Goal: Task Accomplishment & Management: Manage account settings

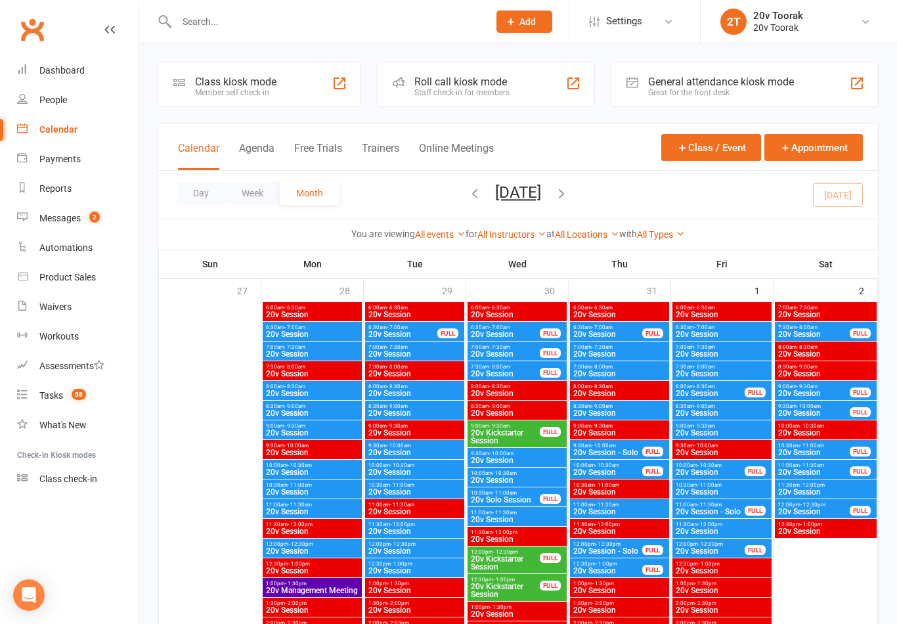
click at [60, 220] on div "Messages" at bounding box center [59, 218] width 41 height 11
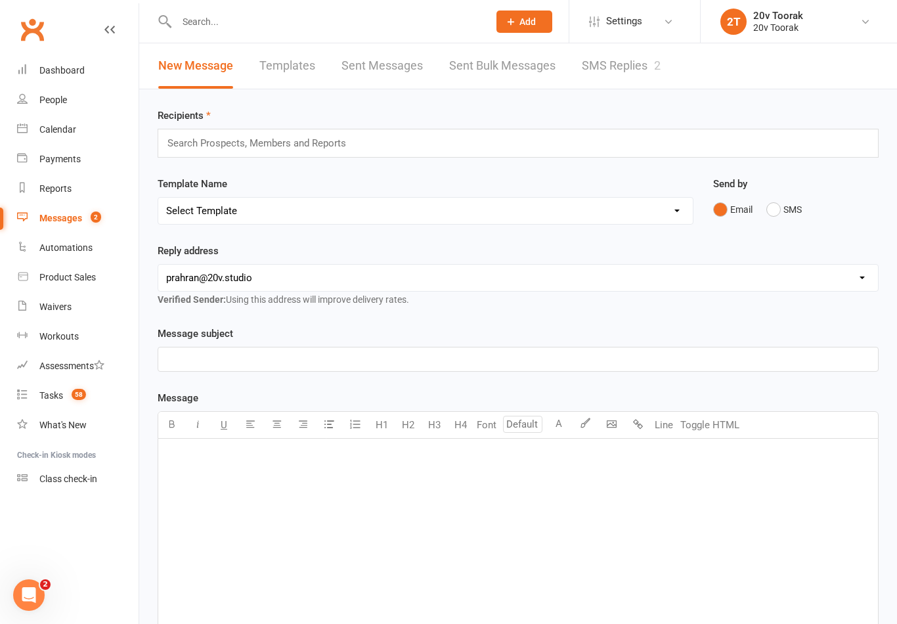
click at [645, 61] on link "SMS Replies 2" at bounding box center [621, 65] width 79 height 45
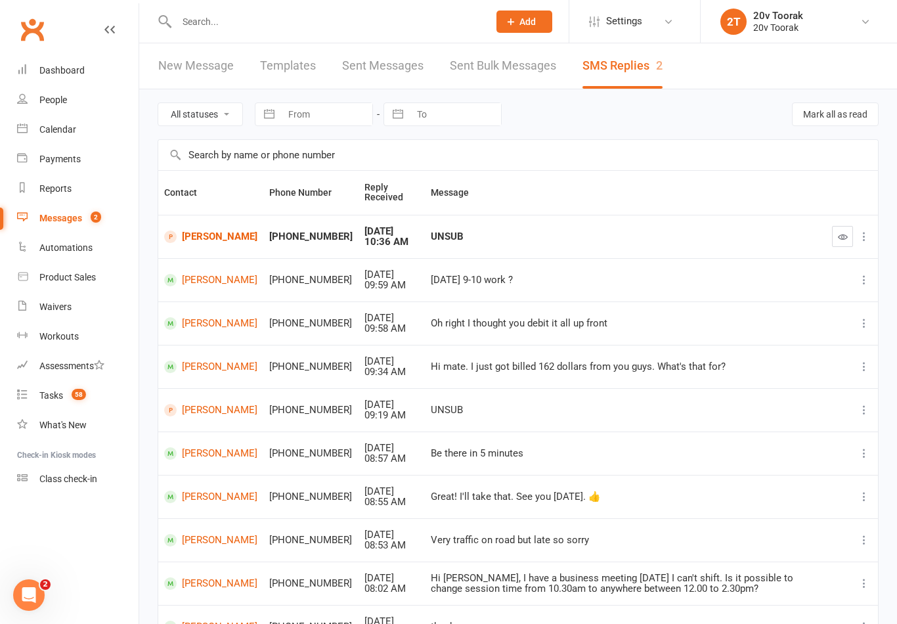
click at [849, 226] on button "button" at bounding box center [842, 236] width 21 height 21
click at [209, 242] on link "Chris Daw" at bounding box center [210, 236] width 93 height 12
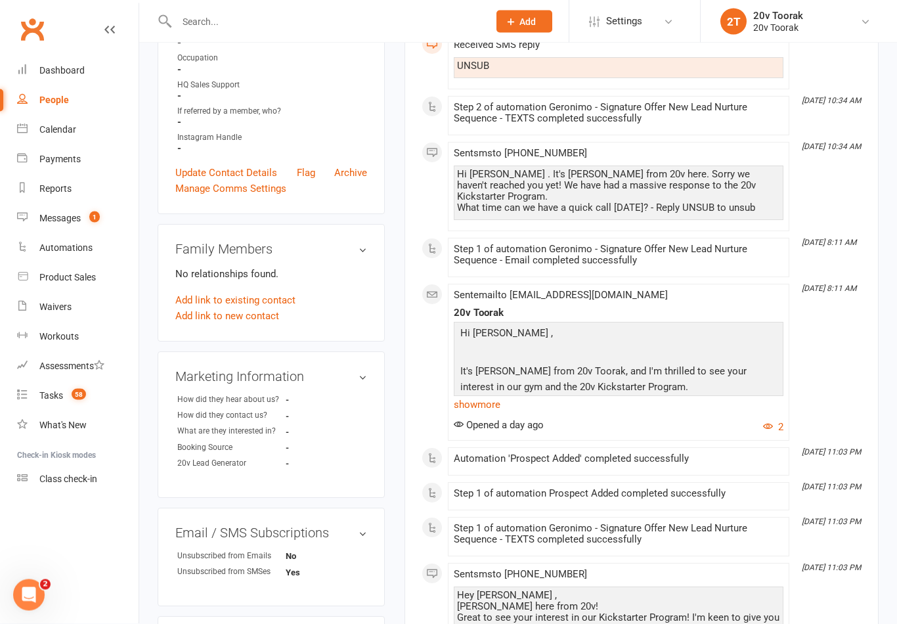
scroll to position [325, 0]
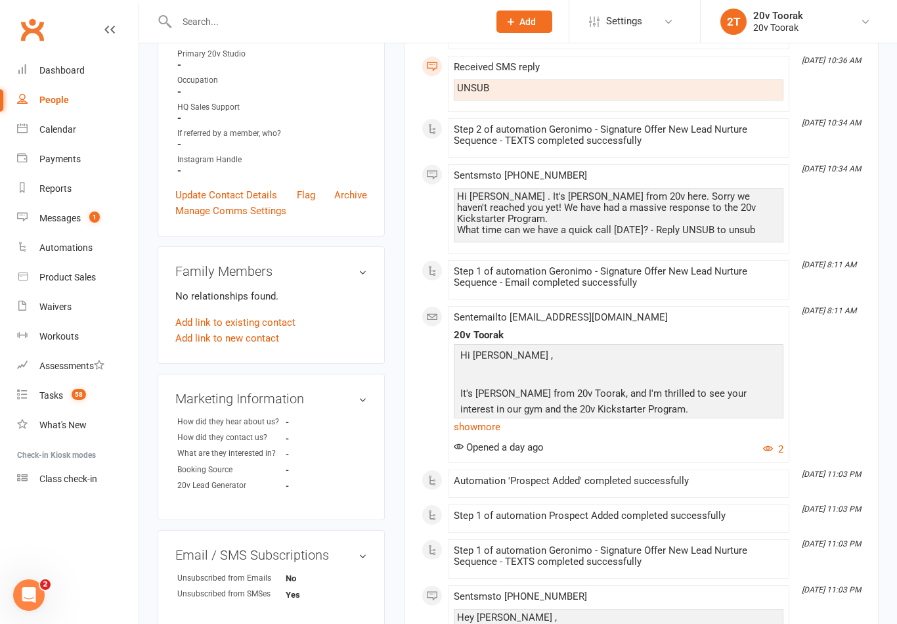
click at [489, 423] on link "show more" at bounding box center [619, 427] width 330 height 18
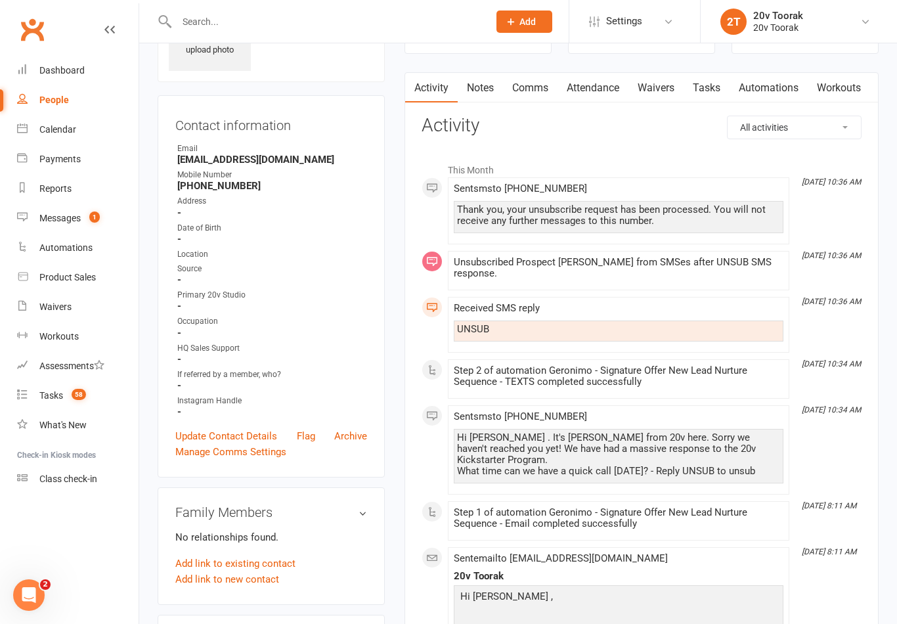
scroll to position [0, 0]
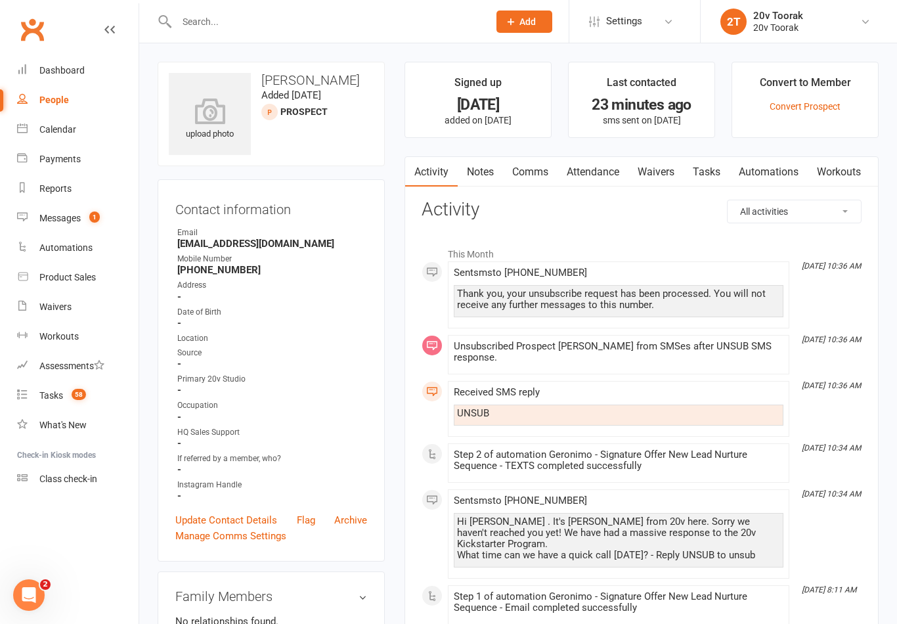
click at [256, 523] on link "Update Contact Details" at bounding box center [226, 520] width 102 height 16
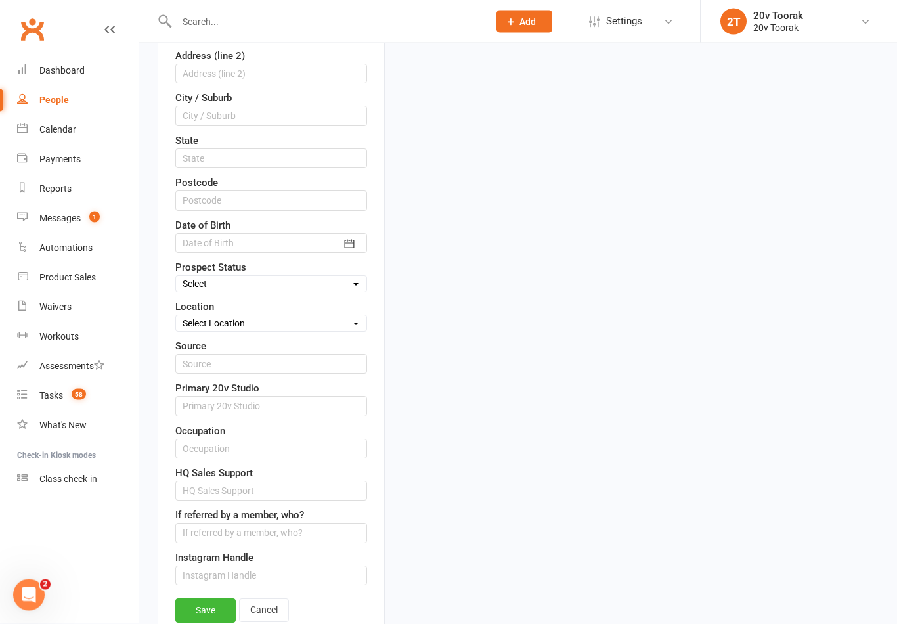
scroll to position [381, 0]
click at [284, 322] on select "Select Location Toorak Health Club" at bounding box center [271, 322] width 190 height 14
click at [302, 284] on select "Select Parachute Referrals In Communication Call Lter Task Comms 24Jul25 31July…" at bounding box center [271, 283] width 190 height 14
click at [342, 288] on select "Select Parachute Referrals In Communication Call Lter Task Comms 24Jul25 31July…" at bounding box center [271, 283] width 190 height 14
select select "[DATE]"
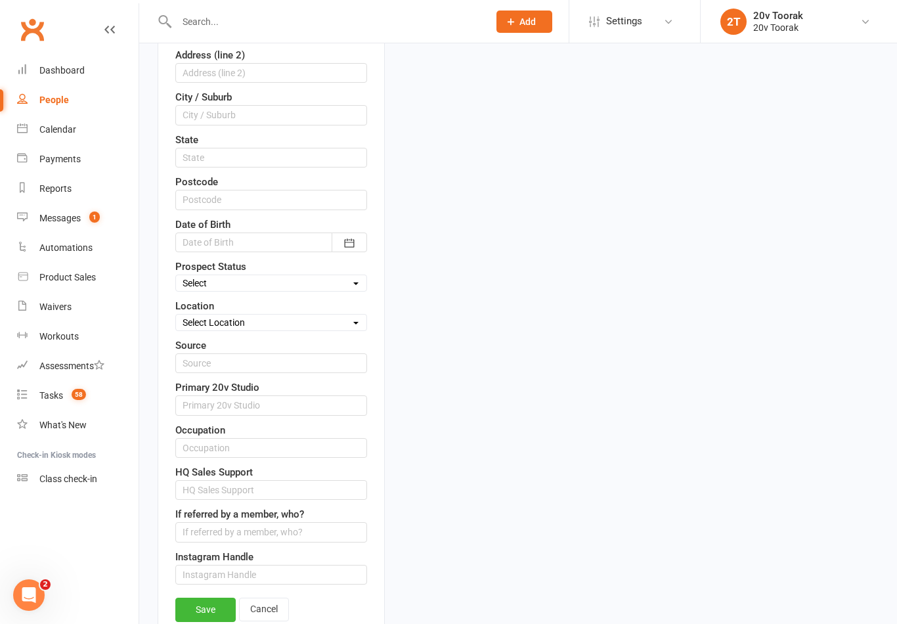
click at [198, 607] on link "Save" at bounding box center [205, 609] width 60 height 24
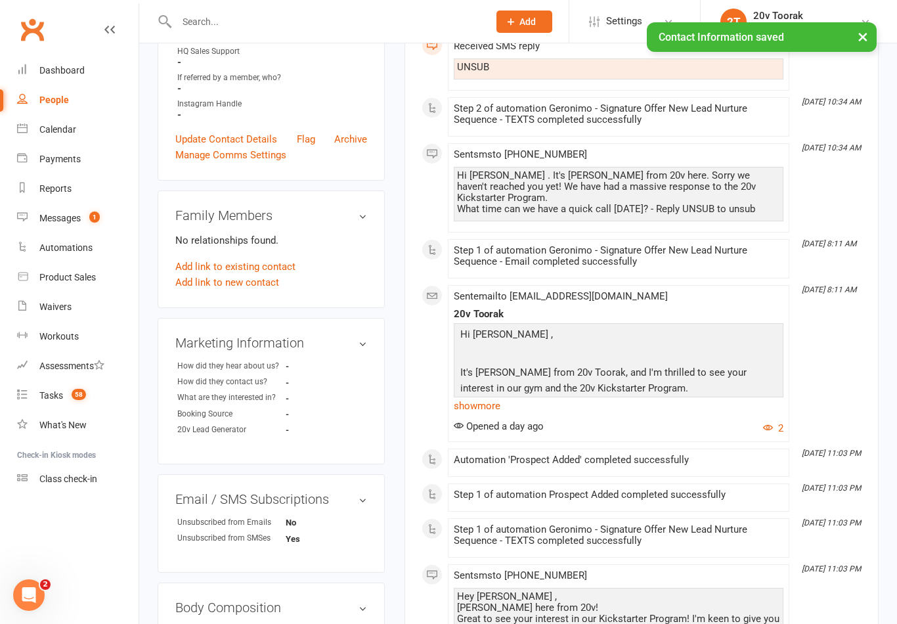
click at [30, 95] on link "People" at bounding box center [77, 100] width 121 height 30
select select "100"
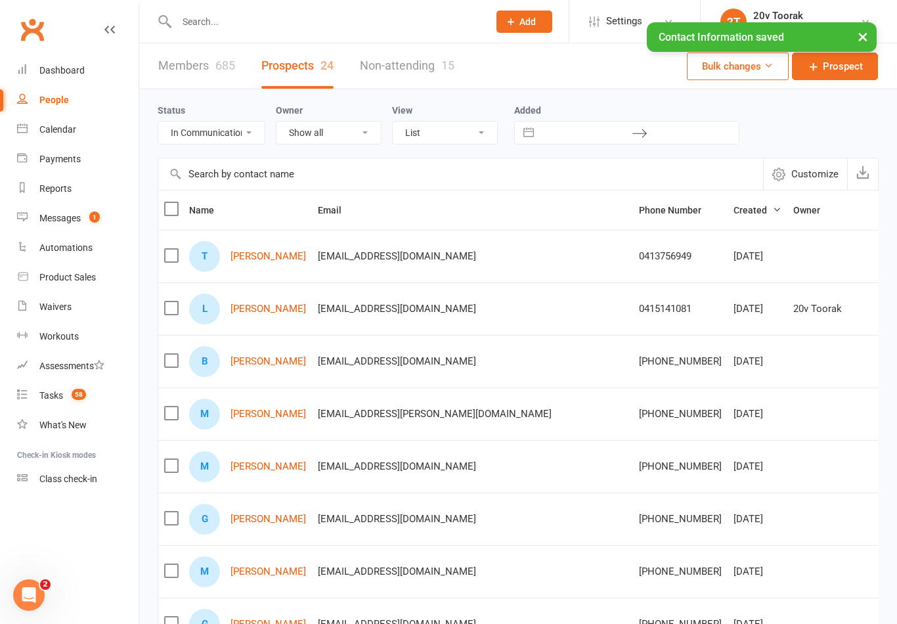
click at [243, 134] on select "All (No status set) (Invalid status) Parachute Referrals In Communication Call …" at bounding box center [211, 132] width 106 height 22
select select "no_prospect_status"
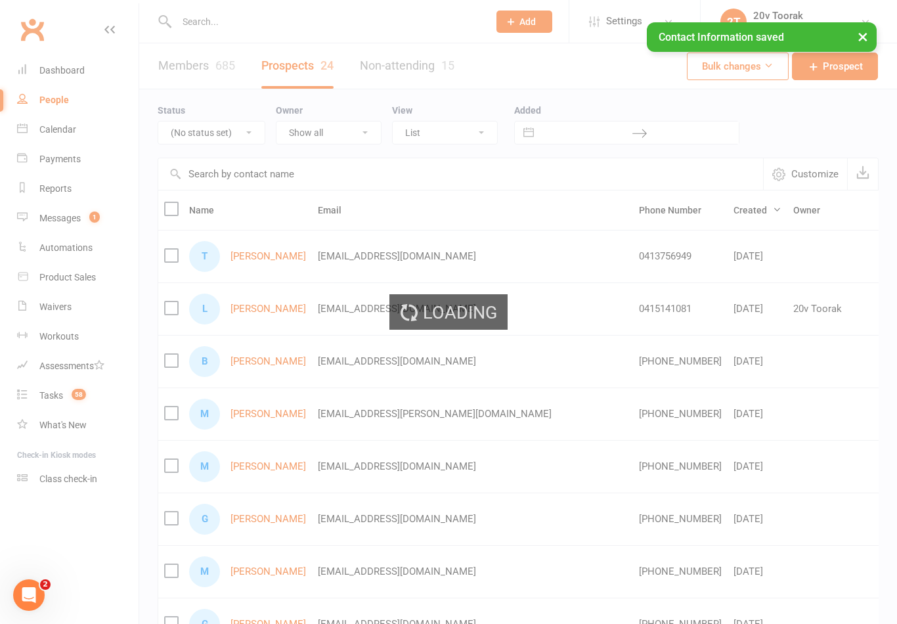
click at [248, 133] on select "All (No status set) (Invalid status) Parachute Referrals In Communication Call …" at bounding box center [211, 132] width 106 height 22
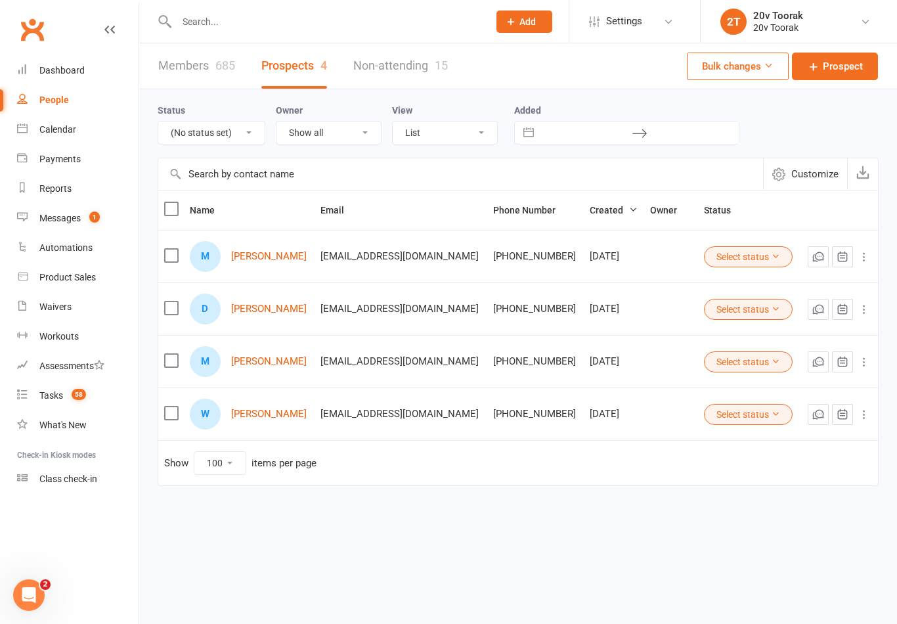
select select
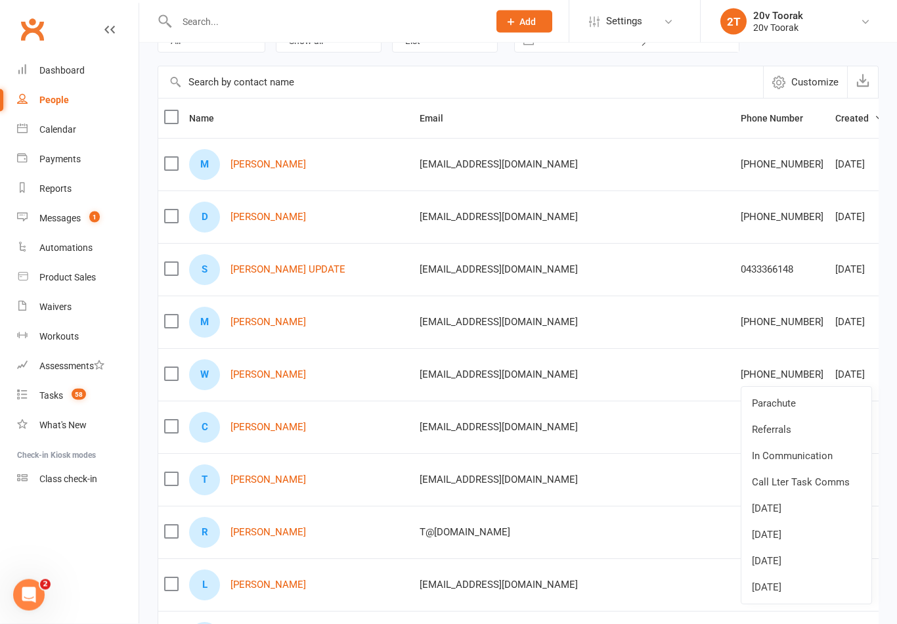
scroll to position [92, 0]
click at [781, 591] on link "[DATE]" at bounding box center [806, 587] width 130 height 26
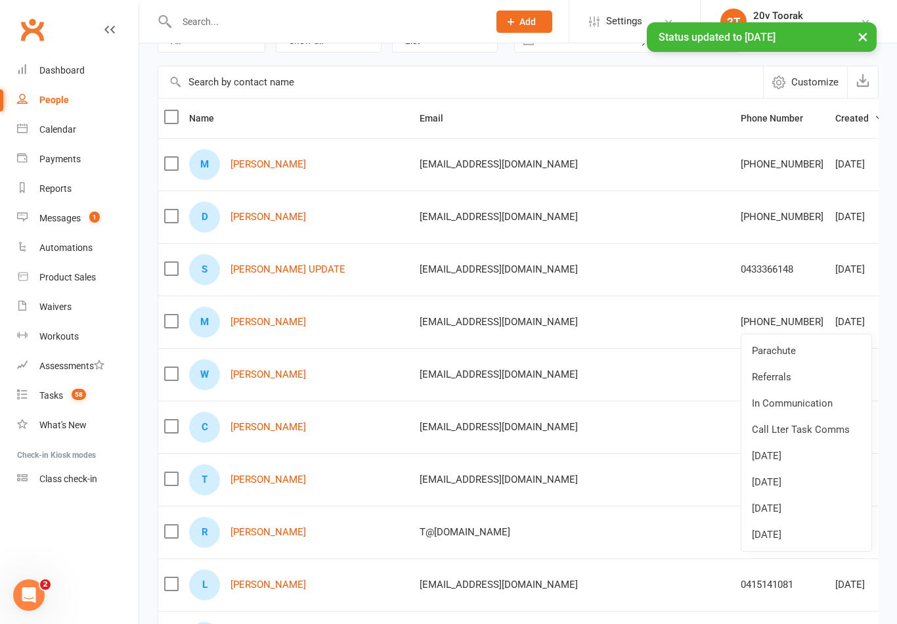
click at [795, 542] on link "[DATE]" at bounding box center [806, 534] width 130 height 26
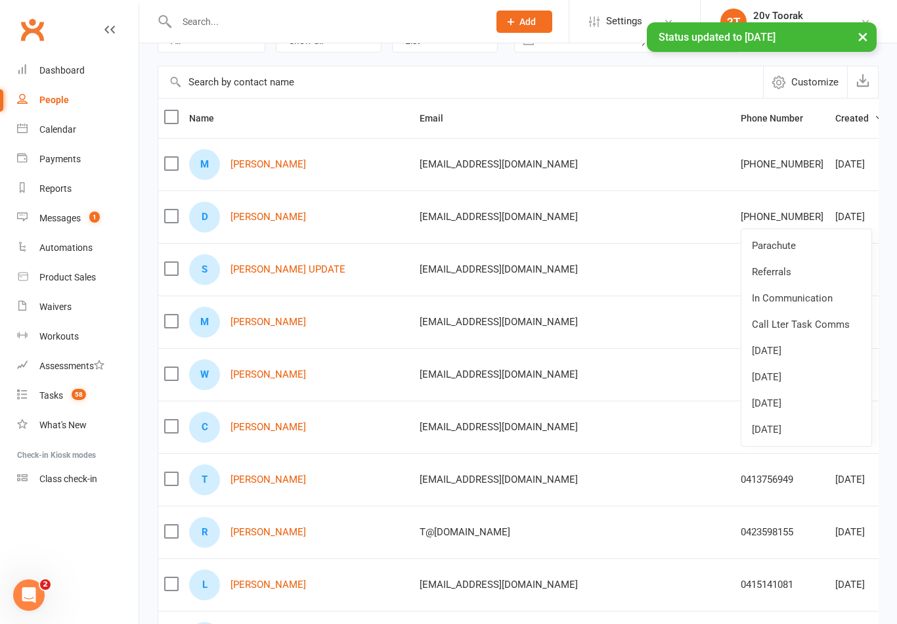
click at [796, 434] on link "[DATE]" at bounding box center [806, 429] width 130 height 26
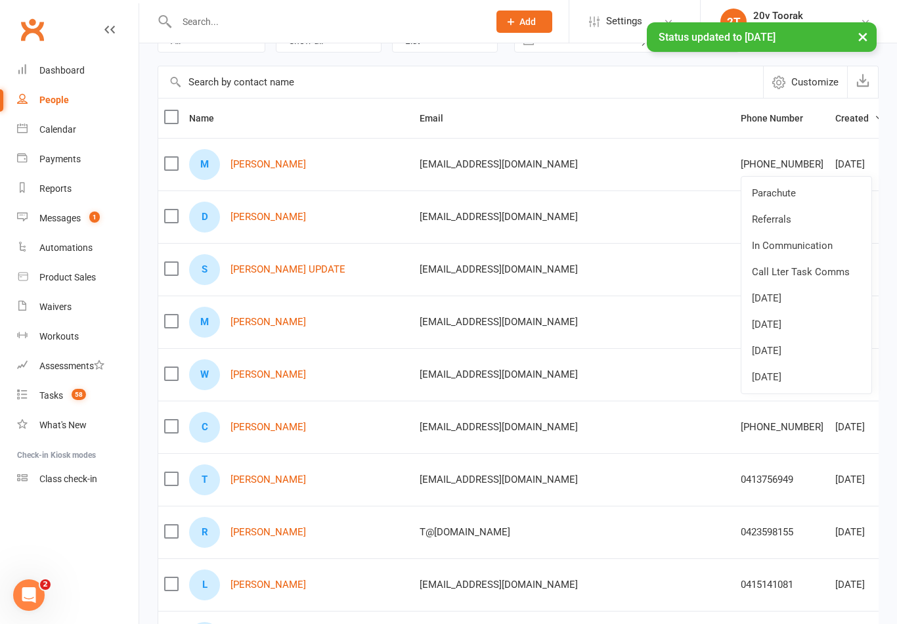
click at [794, 380] on link "[DATE]" at bounding box center [806, 377] width 130 height 26
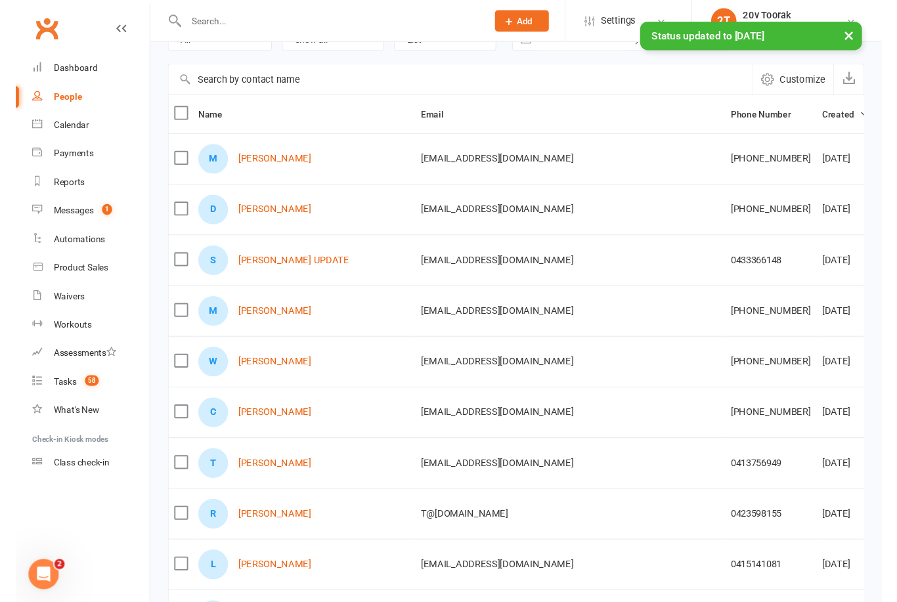
scroll to position [112, 0]
